Goal: Find specific page/section: Find specific page/section

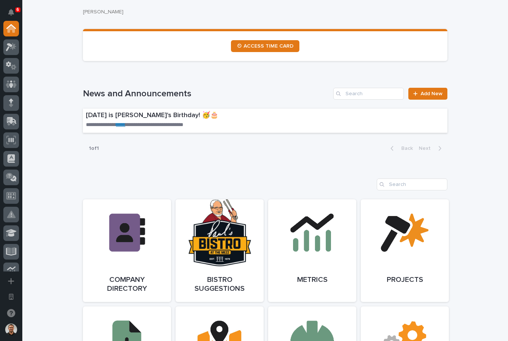
scroll to position [490, 0]
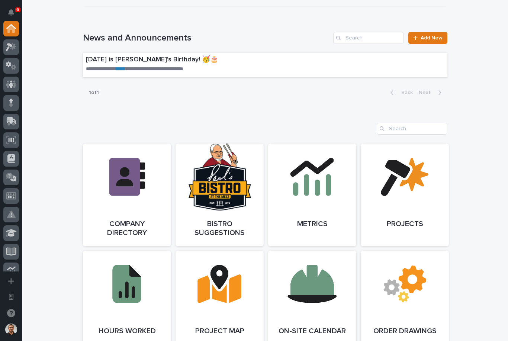
click at [142, 176] on link "Open Link" at bounding box center [127, 195] width 88 height 103
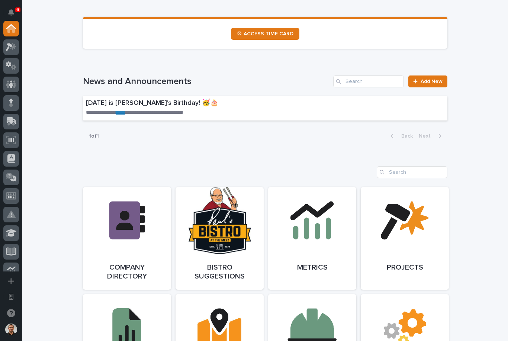
scroll to position [446, 0]
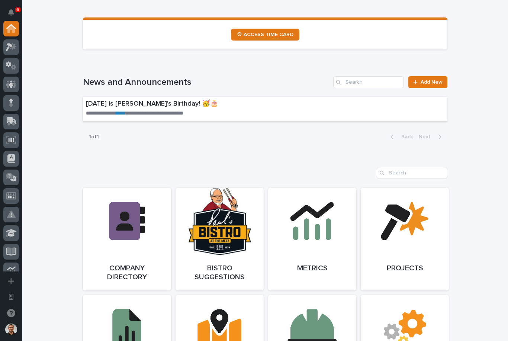
click at [145, 235] on link "Open Link" at bounding box center [127, 239] width 88 height 103
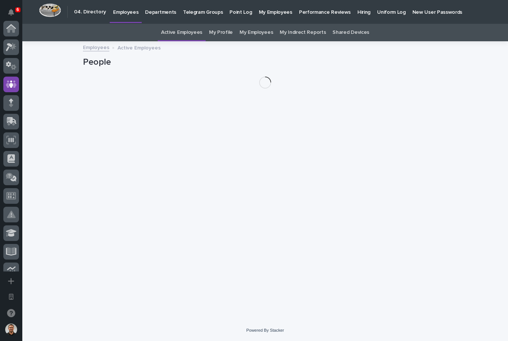
scroll to position [24, 0]
click at [402, 116] on div "Loading... Saving… Loading... Saving… People" at bounding box center [265, 171] width 372 height 259
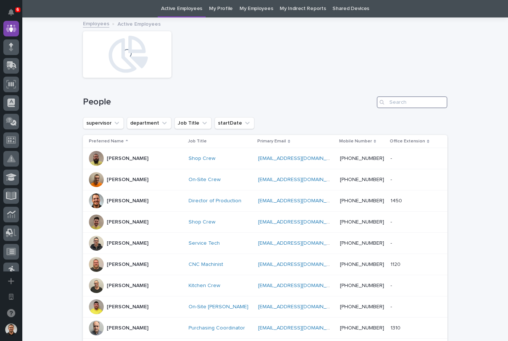
click at [399, 104] on input "Search" at bounding box center [412, 102] width 71 height 12
click at [428, 103] on input "Search" at bounding box center [412, 102] width 71 height 12
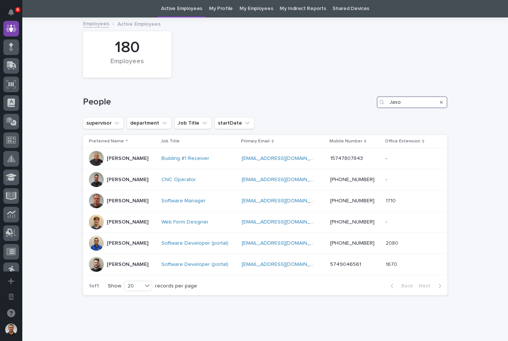
type input "Jaso"
click at [503, 119] on div "Loading... Saving… Loading... Saving… 180 Employees People Jaso supervisor depa…" at bounding box center [265, 178] width 486 height 320
click at [440, 102] on icon "Search" at bounding box center [441, 102] width 3 height 4
